Goal: Task Accomplishment & Management: Use online tool/utility

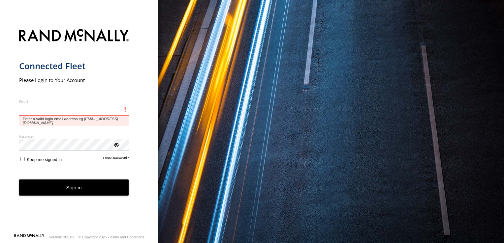
type input "**********"
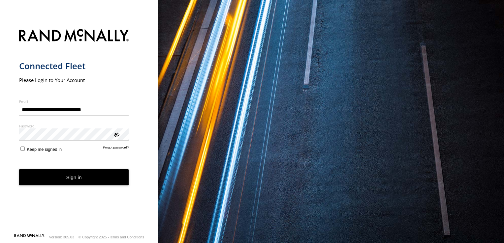
click at [75, 182] on button "Sign in" at bounding box center [74, 177] width 110 height 16
